Goal: Find contact information: Find contact information

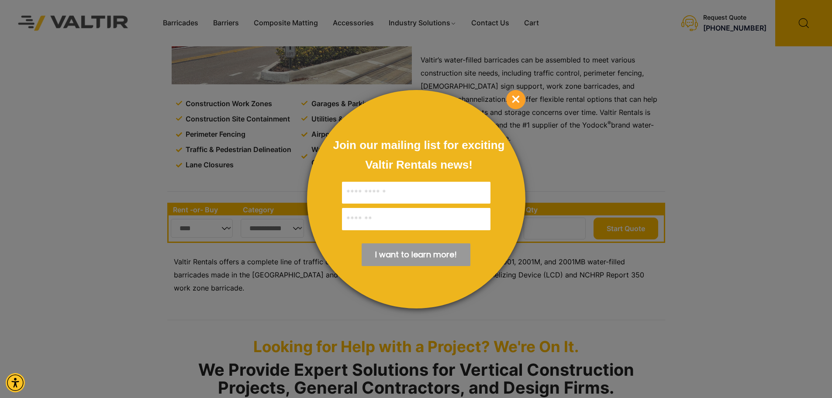
scroll to position [87, 0]
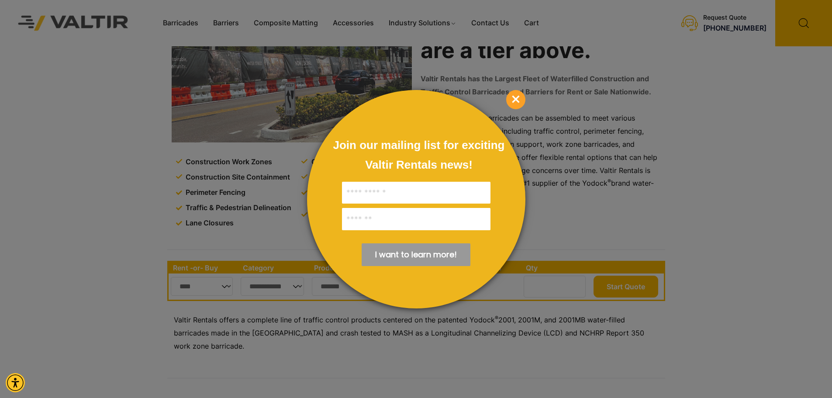
click at [518, 98] on span "×" at bounding box center [515, 99] width 19 height 19
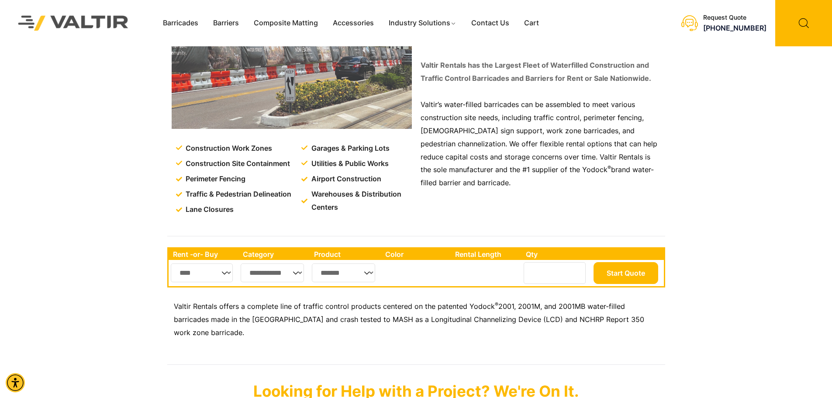
scroll to position [131, 0]
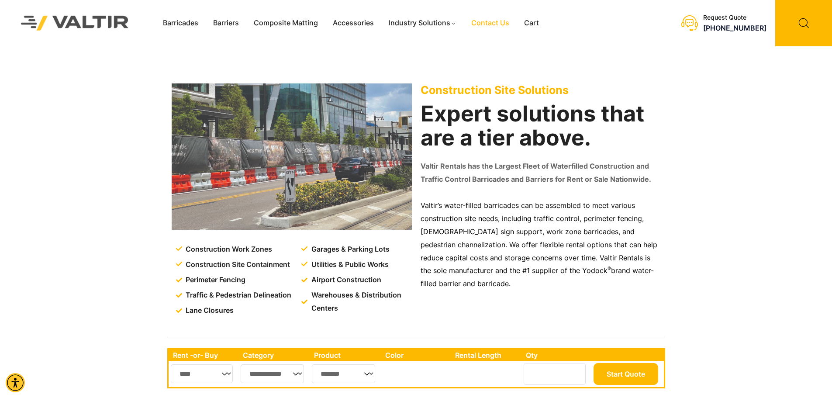
click at [494, 27] on link "Contact Us" at bounding box center [490, 23] width 53 height 13
